Goal: Information Seeking & Learning: Understand process/instructions

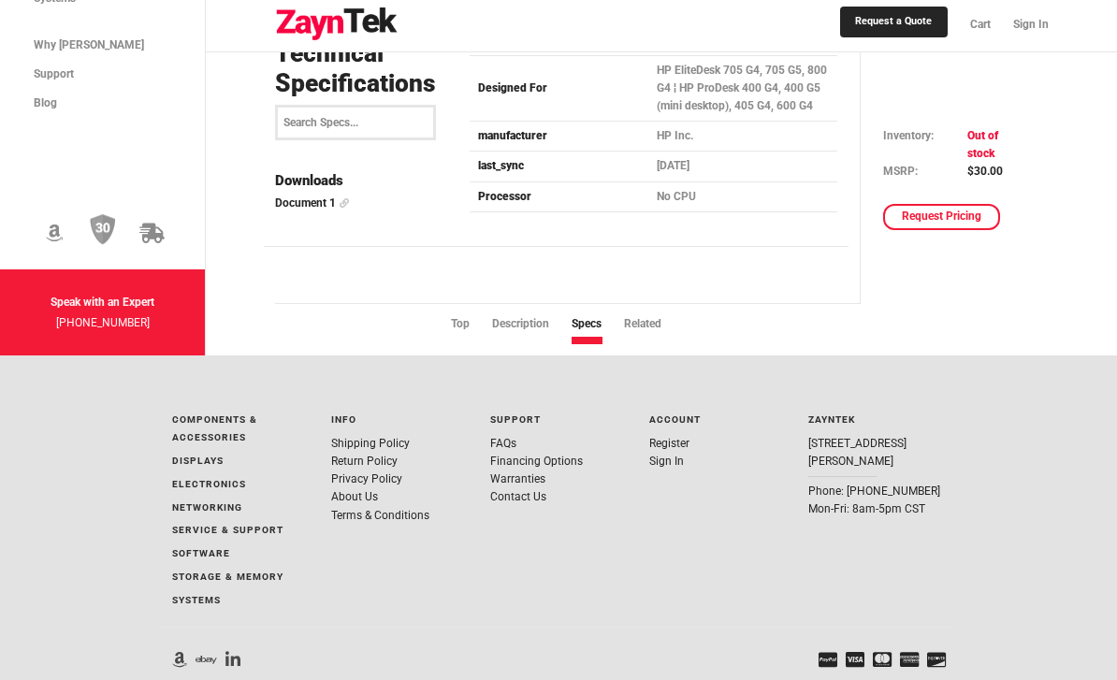
scroll to position [1353, 0]
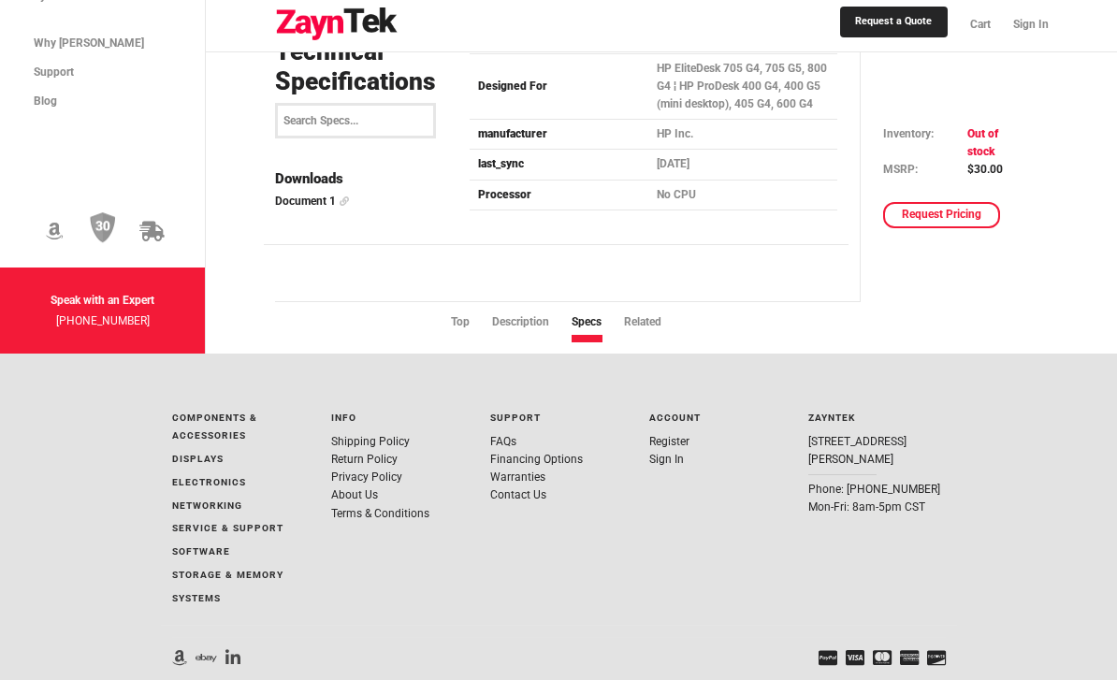
click at [352, 435] on link "Shipping Policy" at bounding box center [370, 441] width 79 height 13
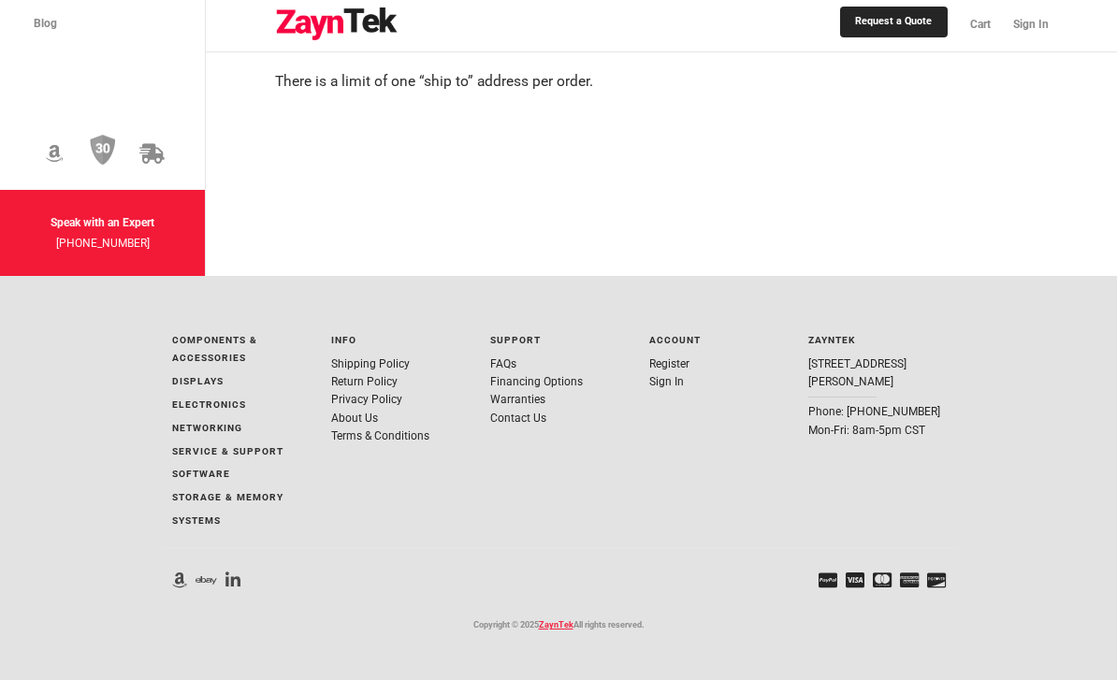
scroll to position [1306, 0]
